Goal: Task Accomplishment & Management: Complete application form

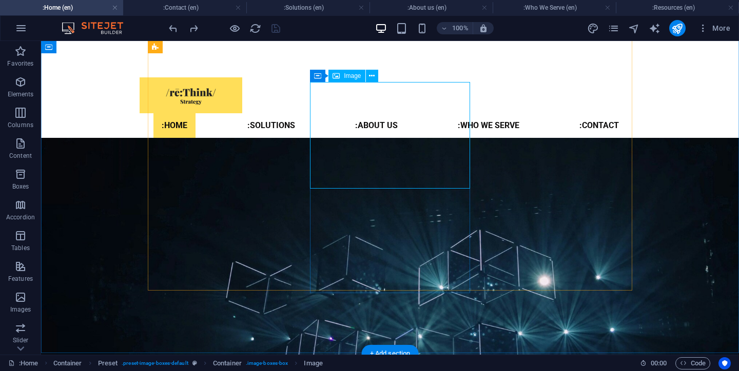
select select "%"
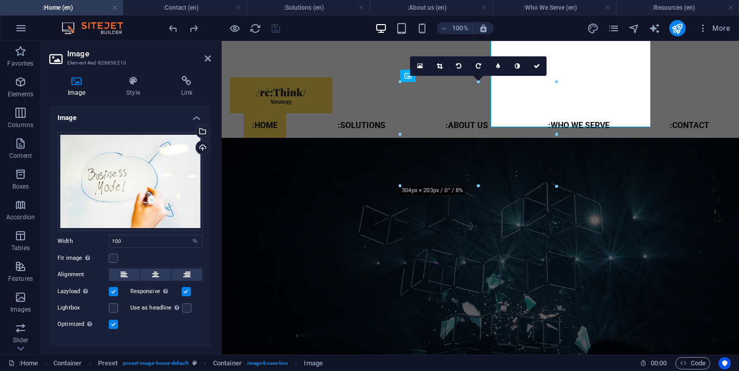
scroll to position [1310, 0]
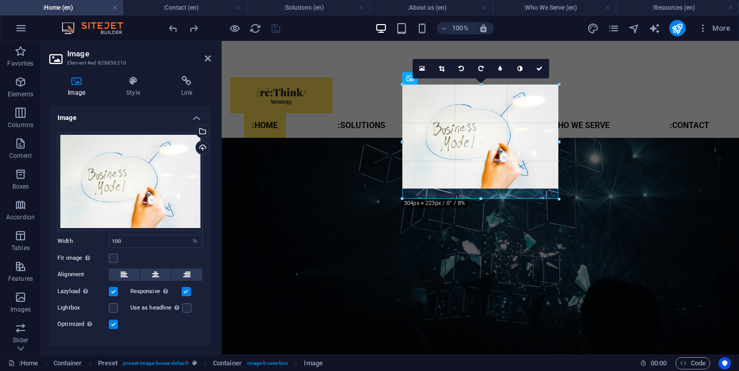
drag, startPoint x: 479, startPoint y: 186, endPoint x: 478, endPoint y: 196, distance: 10.3
click at [478, 196] on div "180 170 160 150 140 130 120 110 100 90 80 70 60 50 40 30 20 10 0 -10 -20 -30 -4…" at bounding box center [480, 142] width 156 height 114
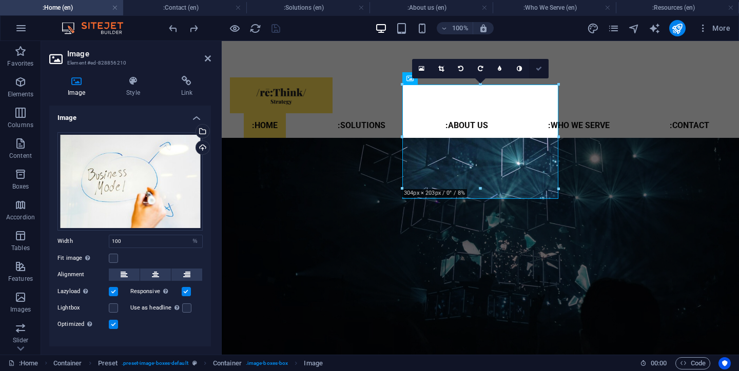
click at [539, 70] on icon at bounding box center [539, 69] width 6 height 6
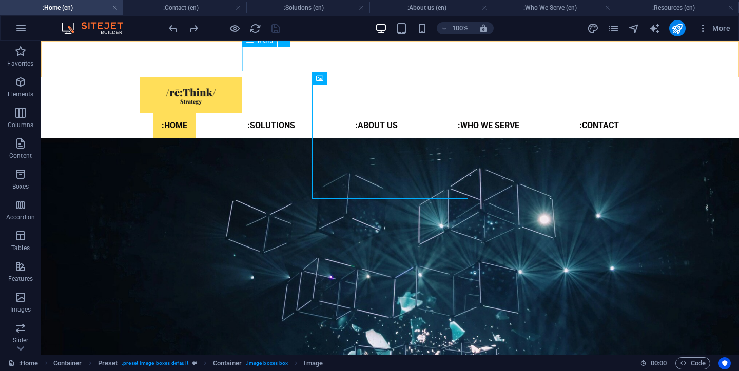
scroll to position [1249, 0]
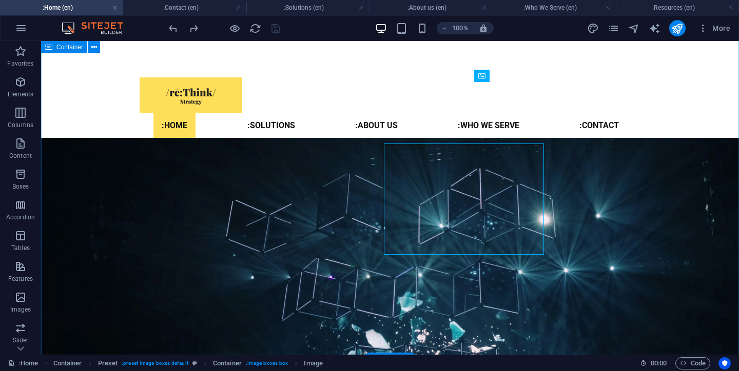
scroll to position [1249, 0]
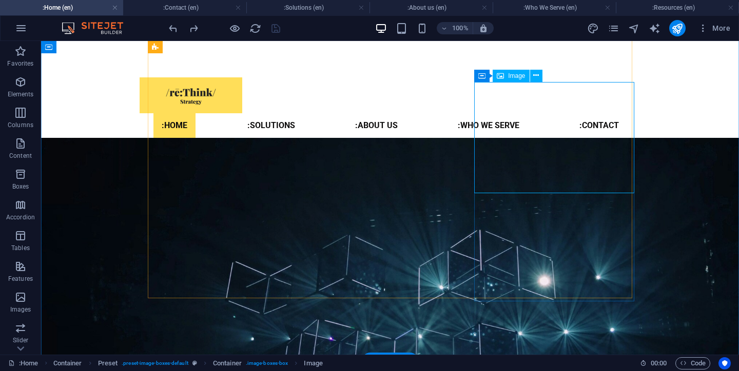
select select "px"
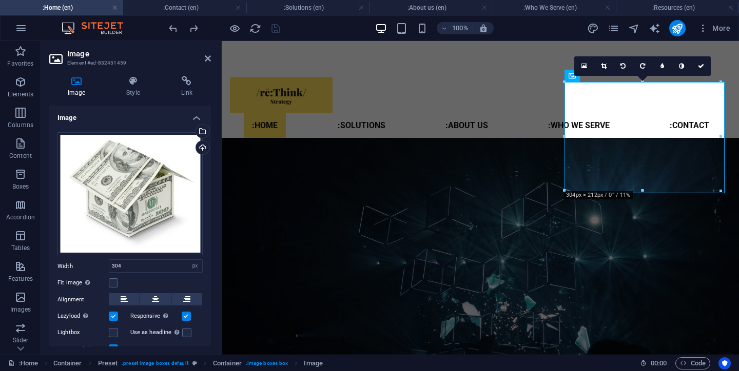
scroll to position [1310, 0]
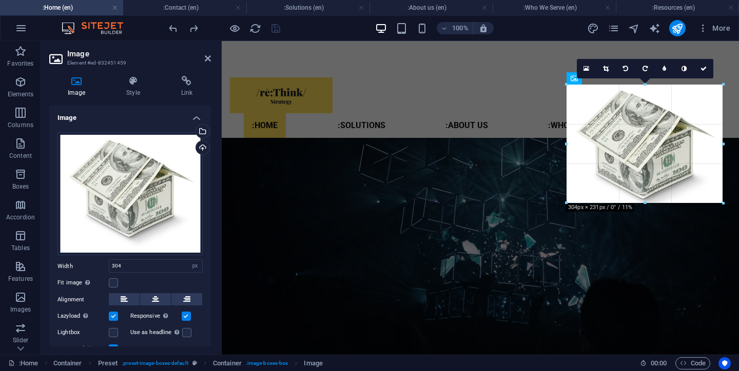
drag, startPoint x: 644, startPoint y: 192, endPoint x: 643, endPoint y: 202, distance: 9.8
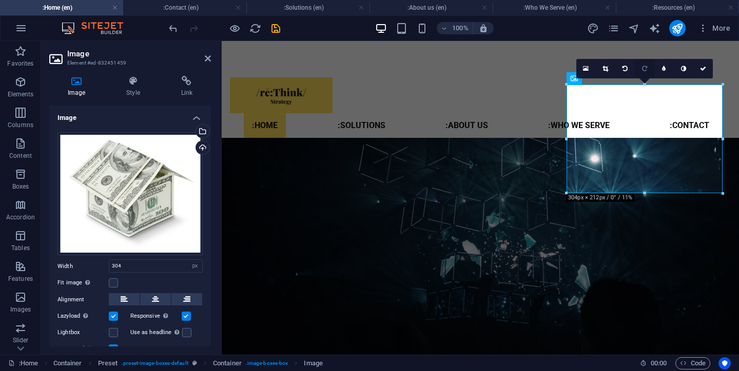
drag, startPoint x: 645, startPoint y: 84, endPoint x: 644, endPoint y: 76, distance: 7.7
click at [644, 76] on div "16:10 16:9 4:3 1:1 1:2 0" at bounding box center [644, 68] width 136 height 19
drag, startPoint x: 866, startPoint y: 125, endPoint x: 645, endPoint y: 88, distance: 224.6
drag, startPoint x: 645, startPoint y: 85, endPoint x: 645, endPoint y: 66, distance: 19.5
click at [645, 65] on div "16:10 16:9 4:3 1:1 1:2 0" at bounding box center [644, 68] width 136 height 19
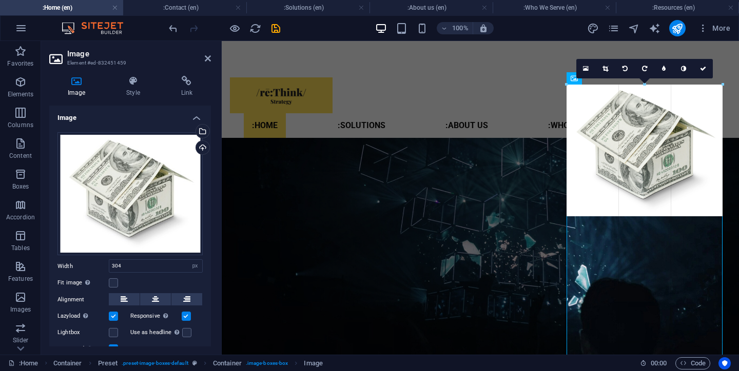
drag, startPoint x: 723, startPoint y: 84, endPoint x: 738, endPoint y: 54, distance: 33.5
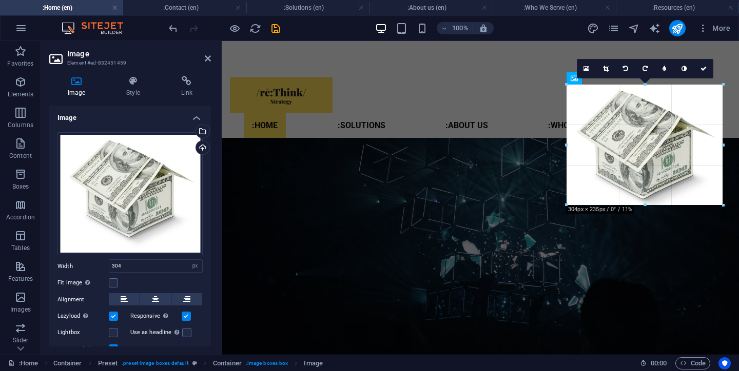
drag, startPoint x: 644, startPoint y: 194, endPoint x: 641, endPoint y: 206, distance: 12.1
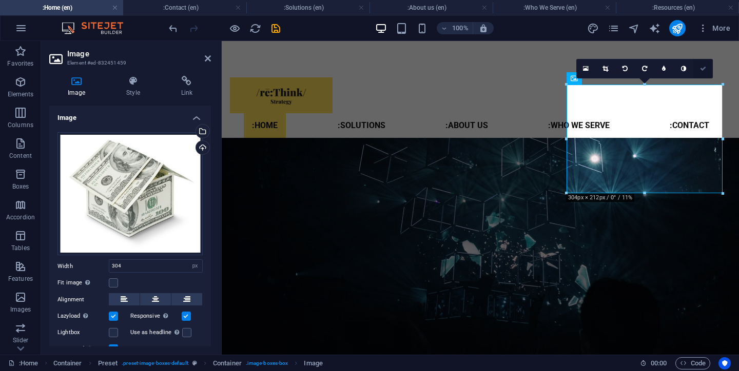
click at [702, 67] on icon at bounding box center [703, 69] width 6 height 6
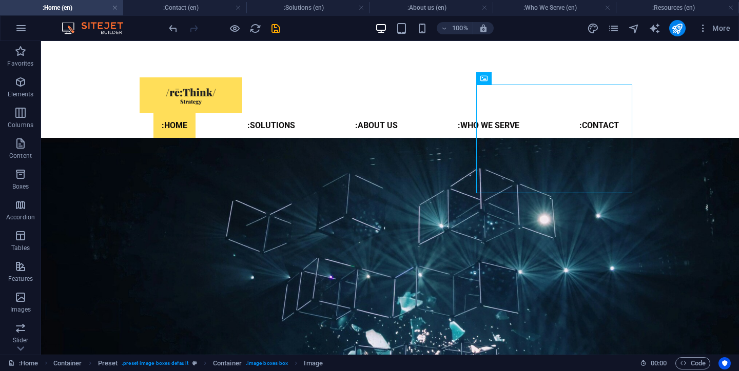
scroll to position [1249, 0]
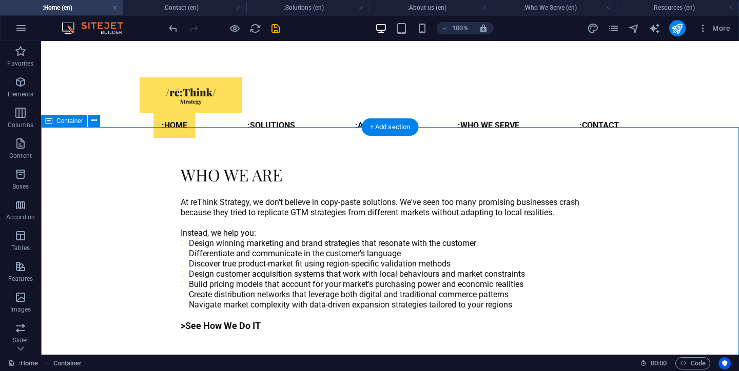
scroll to position [913, 0]
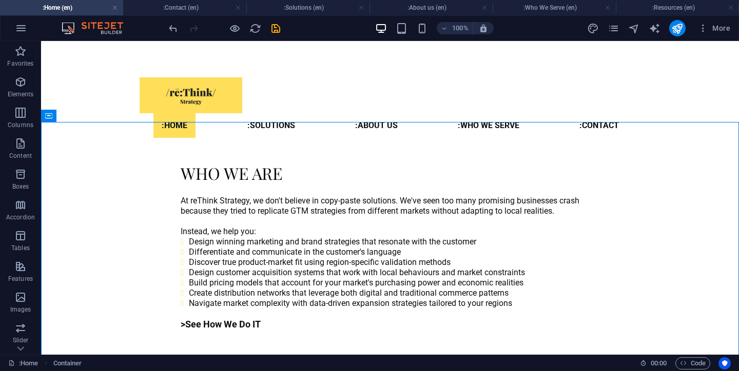
click at [282, 25] on div "100% More" at bounding box center [450, 28] width 567 height 16
click at [278, 27] on icon "save" at bounding box center [276, 29] width 12 height 12
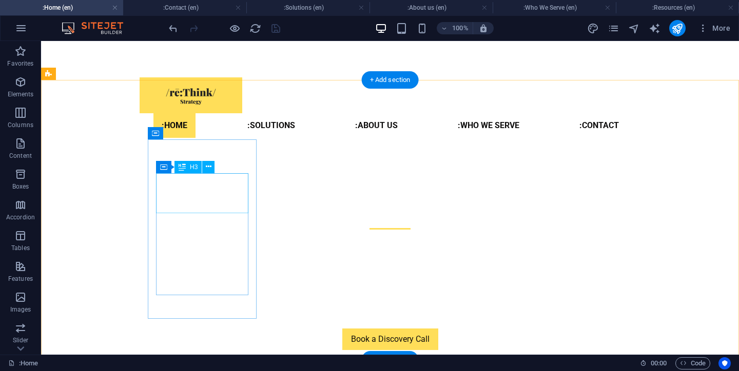
scroll to position [599, 0]
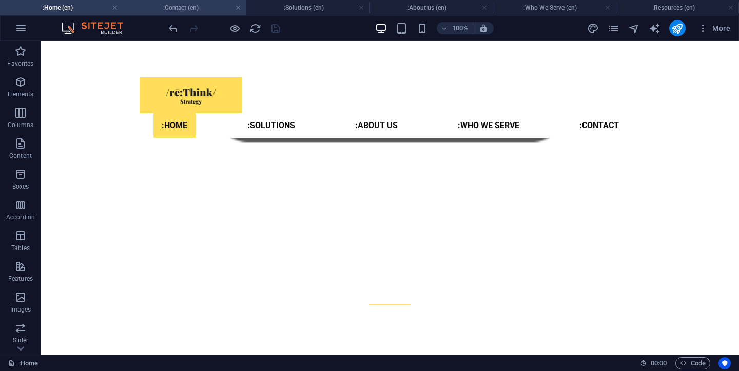
click at [221, 9] on h4 ":Contact (en)" at bounding box center [184, 7] width 123 height 11
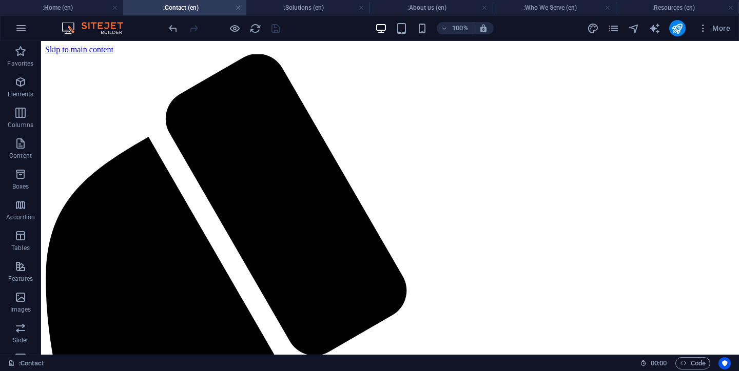
scroll to position [172, 0]
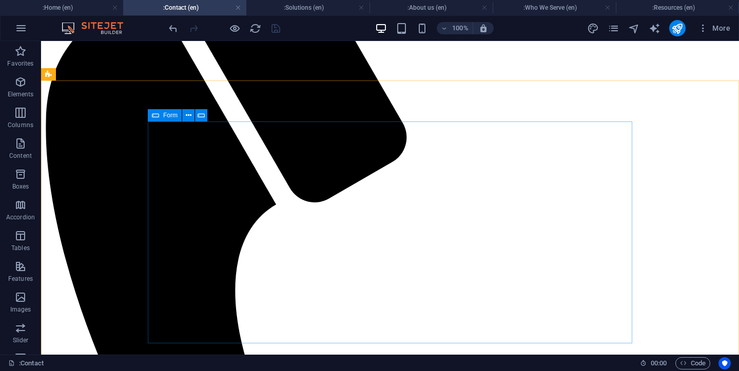
click at [153, 113] on icon at bounding box center [155, 115] width 7 height 12
click at [153, 114] on icon at bounding box center [155, 115] width 7 height 12
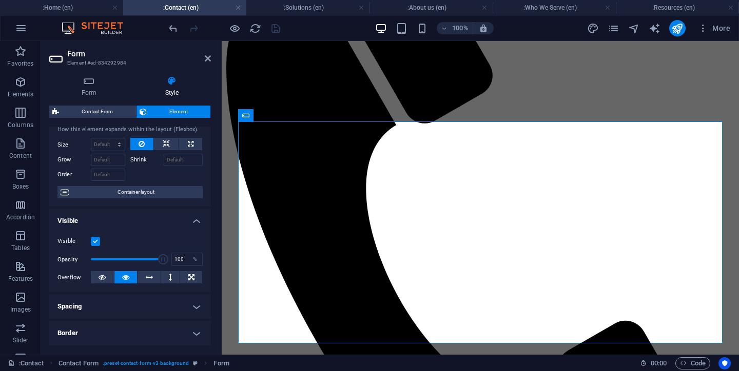
scroll to position [29, 0]
click at [89, 90] on h4 "Form" at bounding box center [91, 87] width 84 height 22
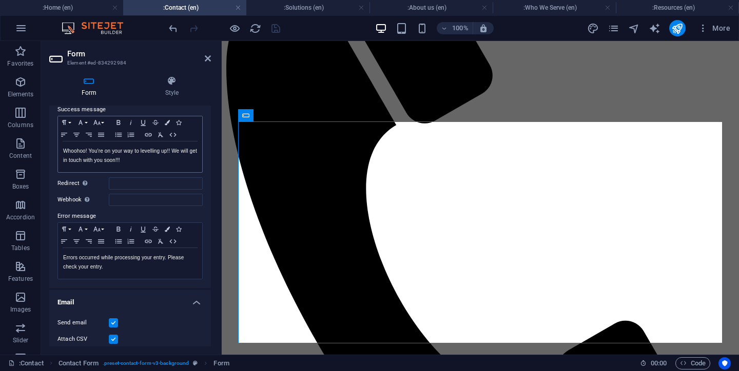
scroll to position [90, 0]
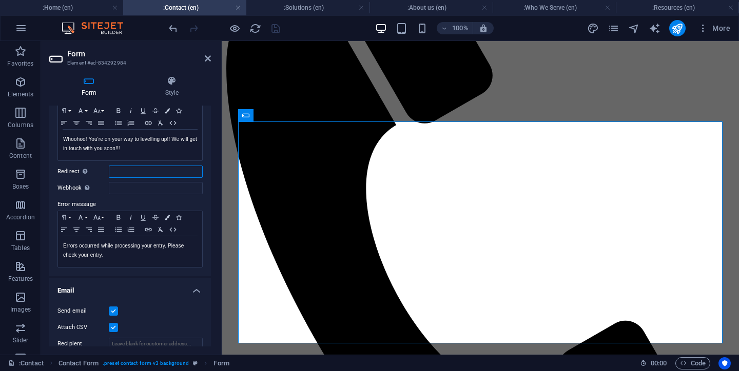
click at [137, 171] on input "Redirect Define a redirect target upon successful form submission; for example,…" at bounding box center [156, 172] width 94 height 12
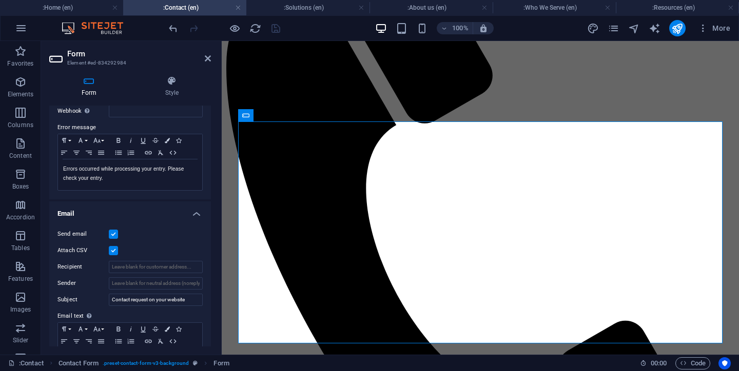
scroll to position [192, 0]
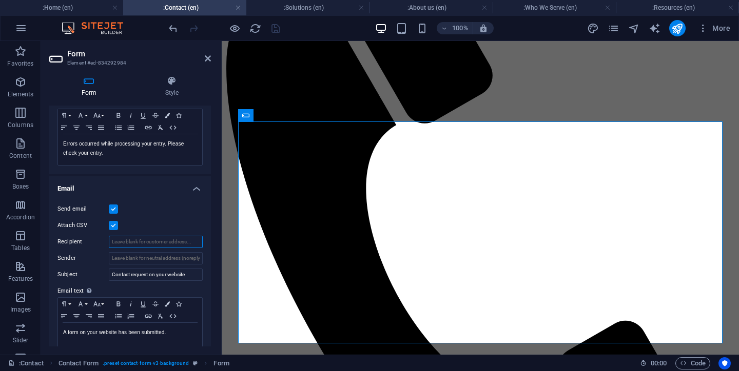
click at [128, 241] on input "Recipient" at bounding box center [156, 242] width 94 height 12
type input "[PERSON_NAME]"
paste input "[PERSON_NAME]"
type input "[PERSON_NAME]"
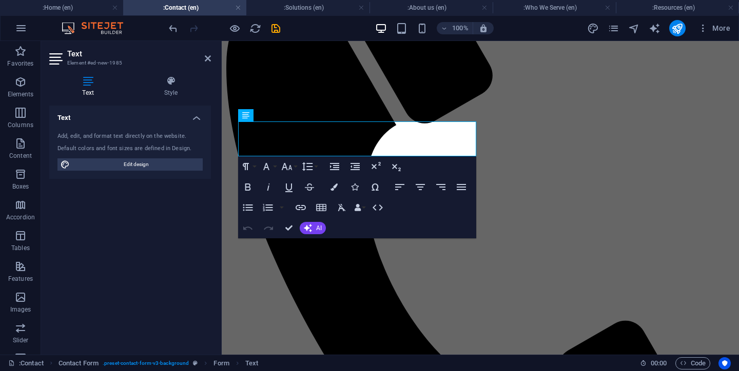
click at [213, 65] on aside "Text Element #ed-new-1985 Text Style Text Add, edit, and format text directly o…" at bounding box center [131, 198] width 181 height 314
click at [209, 61] on icon at bounding box center [208, 58] width 6 height 8
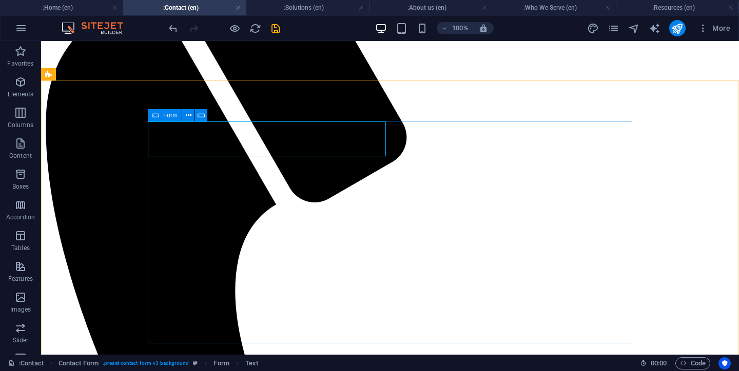
click at [151, 118] on div "Form" at bounding box center [165, 115] width 34 height 12
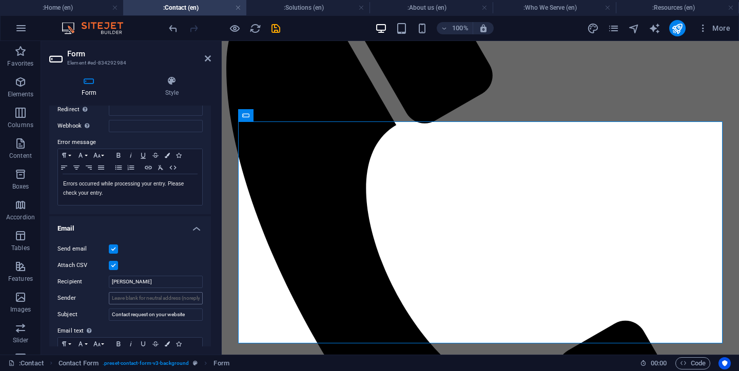
scroll to position [154, 0]
click at [131, 286] on div "Send email Attach CSV Recipient [PERSON_NAME] Subject Contact request on your w…" at bounding box center [130, 320] width 162 height 175
click at [134, 284] on input "[PERSON_NAME]" at bounding box center [156, 280] width 94 height 12
type input "[PERSON_NAME][EMAIL_ADDRESS][DOMAIN_NAME]"
click at [132, 298] on input "Sender" at bounding box center [156, 296] width 94 height 12
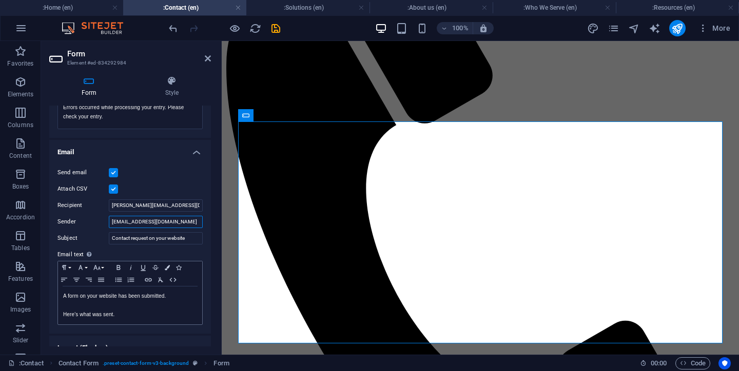
scroll to position [231, 0]
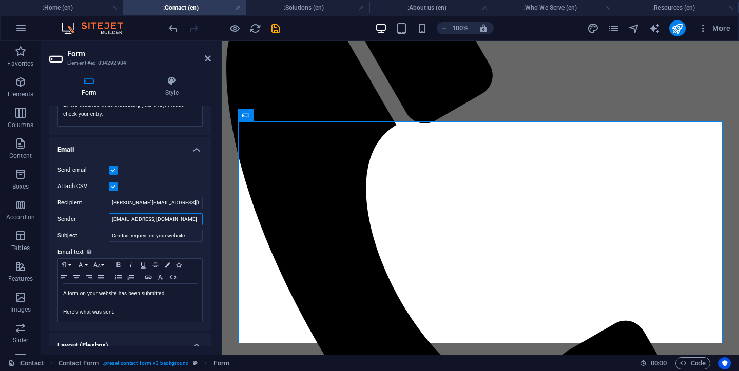
type input "[EMAIL_ADDRESS][DOMAIN_NAME]"
click at [112, 169] on label at bounding box center [113, 170] width 9 height 9
click at [0, 0] on input "Send email" at bounding box center [0, 0] width 0 height 0
click at [115, 190] on label at bounding box center [113, 186] width 9 height 9
click at [0, 0] on input "Attach CSV" at bounding box center [0, 0] width 0 height 0
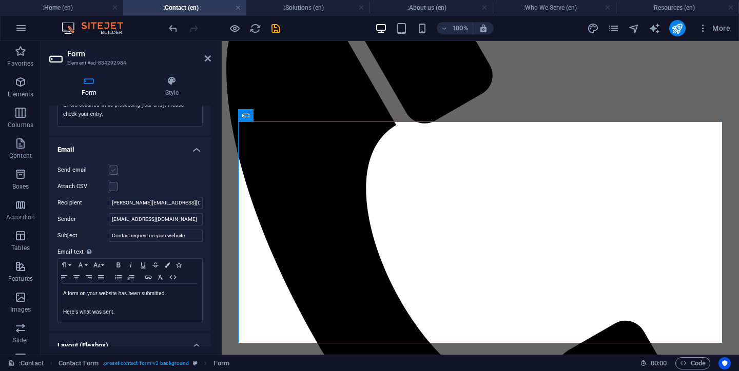
click at [113, 168] on label at bounding box center [113, 170] width 9 height 9
click at [0, 0] on input "Send email" at bounding box center [0, 0] width 0 height 0
click at [113, 182] on label at bounding box center [113, 186] width 9 height 9
click at [0, 0] on input "Attach CSV" at bounding box center [0, 0] width 0 height 0
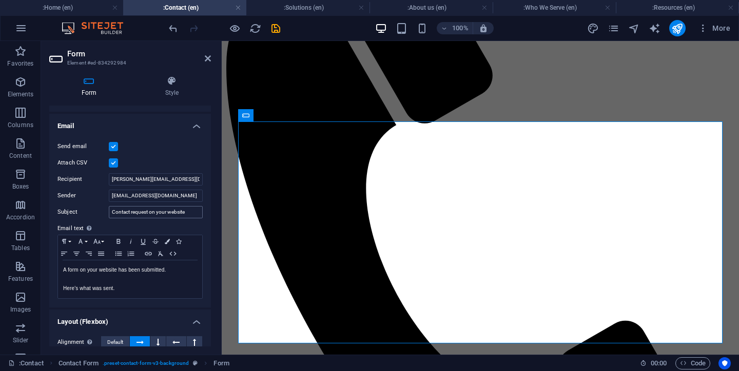
scroll to position [175, 0]
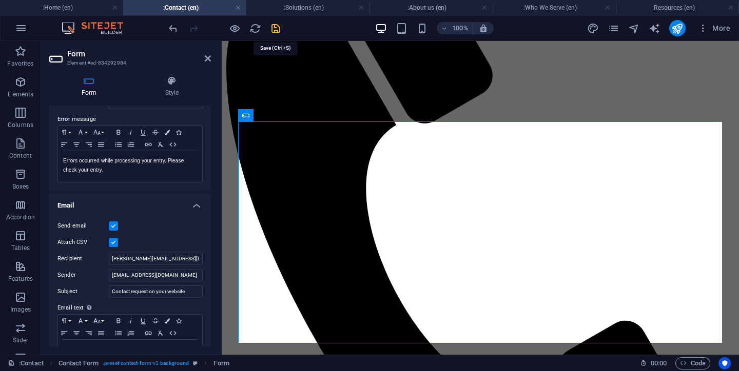
click at [280, 29] on icon "save" at bounding box center [276, 29] width 12 height 12
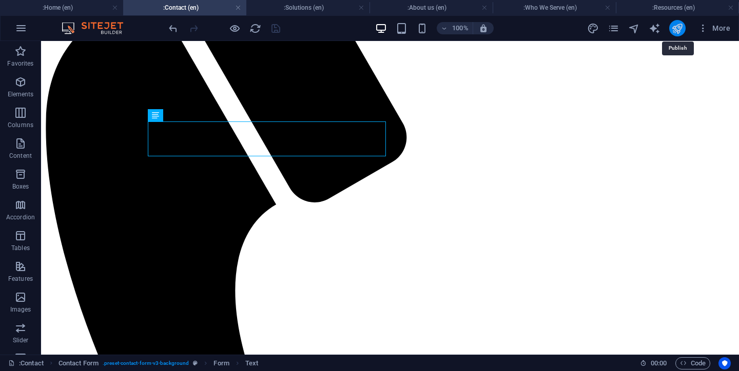
click at [675, 23] on icon "publish" at bounding box center [677, 29] width 12 height 12
